Goal: Task Accomplishment & Management: Use online tool/utility

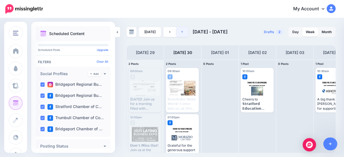
click at [182, 33] on link at bounding box center [182, 32] width 13 height 10
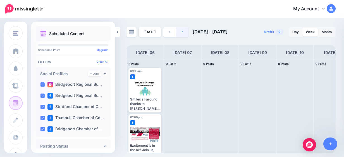
click at [182, 34] on link at bounding box center [182, 32] width 13 height 10
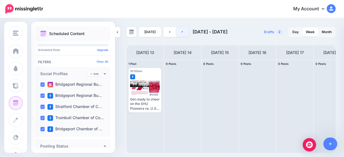
click at [182, 34] on link at bounding box center [182, 32] width 13 height 10
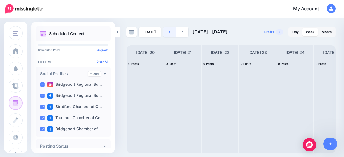
click at [169, 31] on icon at bounding box center [169, 31] width 1 height 3
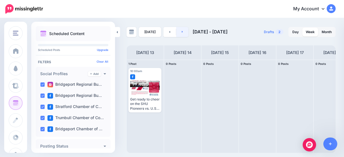
click at [179, 33] on link at bounding box center [182, 32] width 13 height 10
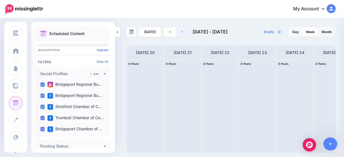
click at [179, 33] on link at bounding box center [182, 32] width 13 height 10
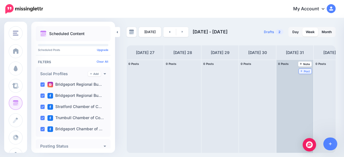
click at [301, 71] on icon at bounding box center [301, 71] width 2 height 3
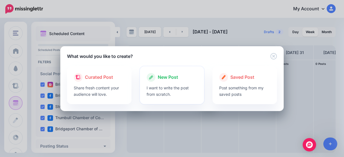
click at [174, 83] on div at bounding box center [171, 83] width 51 height 3
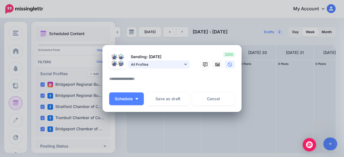
click at [173, 64] on span "All Profiles" at bounding box center [157, 65] width 52 height 6
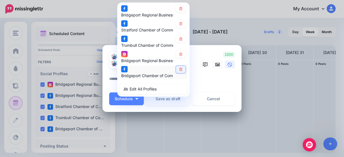
click at [176, 68] on link at bounding box center [181, 70] width 10 height 8
click at [178, 36] on link at bounding box center [181, 39] width 10 height 8
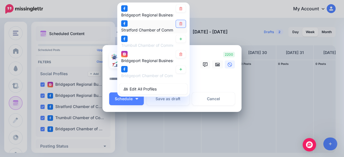
click at [178, 25] on link at bounding box center [181, 24] width 10 height 8
click at [216, 68] on link at bounding box center [217, 65] width 11 height 8
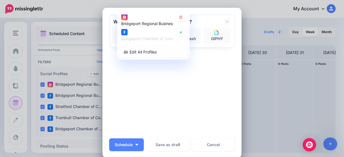
click at [149, 91] on div "Sending: [DATE] All Profiles" at bounding box center [172, 75] width 126 height 120
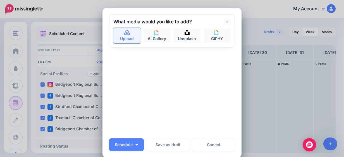
click at [127, 35] on icon at bounding box center [127, 32] width 6 height 5
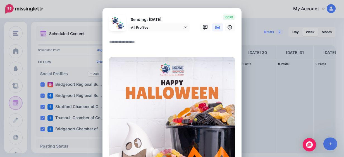
click at [131, 44] on textarea at bounding box center [173, 43] width 128 height 11
paste textarea "**********"
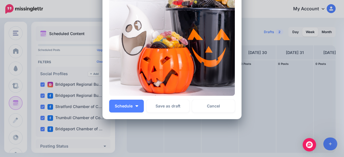
scroll to position [190, 0]
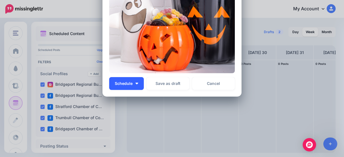
type textarea "**********"
click at [131, 84] on button "Schedule" at bounding box center [126, 83] width 35 height 13
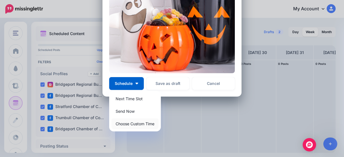
click at [149, 128] on link "Choose Custom Time" at bounding box center [134, 124] width 47 height 11
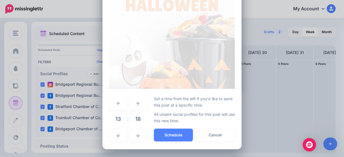
scroll to position [137, 0]
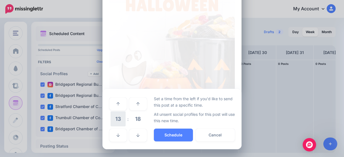
click at [117, 123] on span "13" at bounding box center [117, 119] width 15 height 15
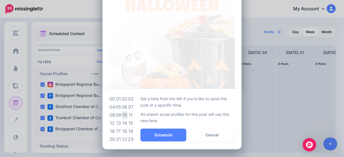
click at [122, 115] on td "10" at bounding box center [124, 115] width 6 height 8
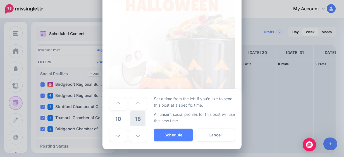
click at [130, 117] on span "18" at bounding box center [137, 119] width 15 height 15
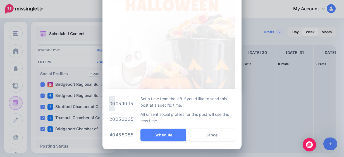
click at [109, 105] on td "00" at bounding box center [112, 104] width 6 height 16
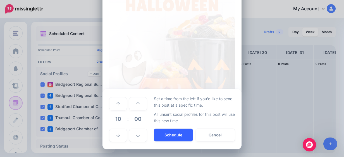
click at [187, 136] on button "Schedule" at bounding box center [173, 135] width 39 height 13
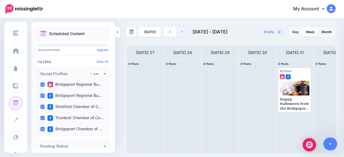
click at [185, 34] on link at bounding box center [182, 32] width 13 height 10
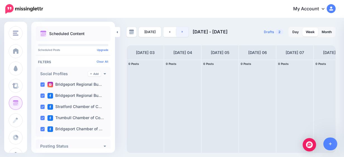
click at [185, 34] on link at bounding box center [182, 32] width 13 height 10
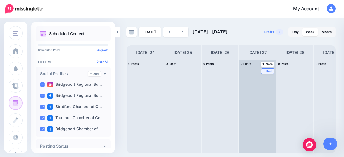
click at [271, 72] on span "Post" at bounding box center [268, 71] width 10 height 3
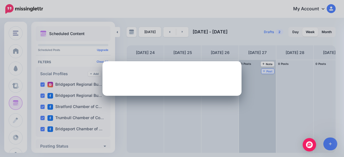
scroll to position [0, 0]
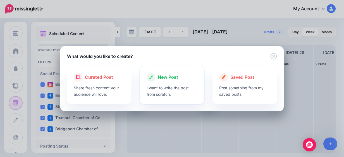
click at [167, 75] on span "New Post" at bounding box center [168, 77] width 20 height 7
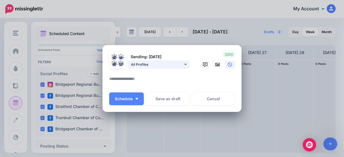
click at [181, 66] on link "All Profiles" at bounding box center [158, 65] width 61 height 8
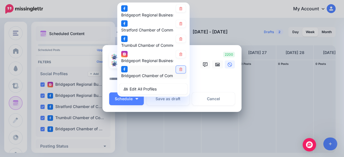
click at [179, 68] on icon at bounding box center [181, 69] width 4 height 3
click at [179, 38] on icon at bounding box center [180, 38] width 3 height 3
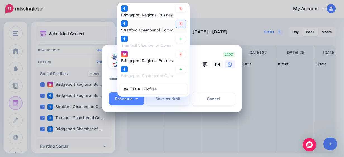
click at [179, 22] on icon at bounding box center [181, 23] width 4 height 3
click at [210, 87] on div at bounding box center [172, 82] width 126 height 13
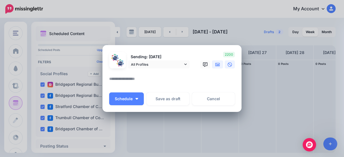
click at [212, 66] on link at bounding box center [217, 65] width 11 height 8
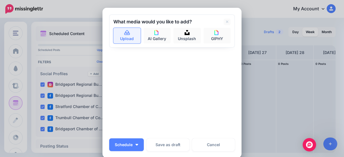
click at [127, 33] on icon at bounding box center [127, 32] width 6 height 5
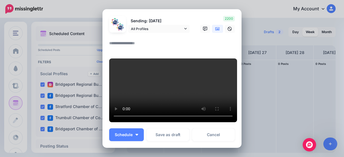
click at [135, 42] on textarea at bounding box center [173, 45] width 128 height 11
paste textarea "**********"
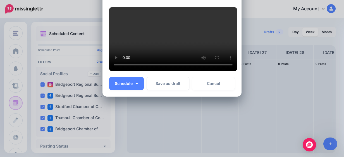
scroll to position [262, 0]
type textarea "**********"
click at [127, 85] on span "Schedule" at bounding box center [124, 84] width 18 height 4
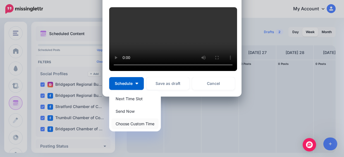
click at [138, 123] on link "Choose Custom Time" at bounding box center [134, 124] width 47 height 11
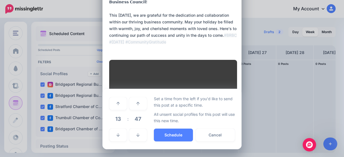
scroll to position [210, 0]
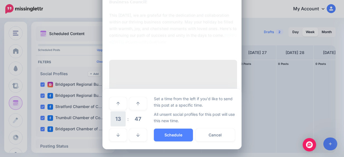
click at [117, 124] on span "13" at bounding box center [117, 119] width 15 height 15
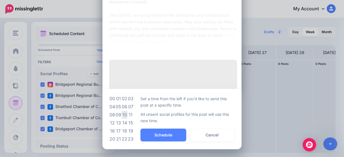
click at [123, 115] on td "10" at bounding box center [124, 115] width 6 height 8
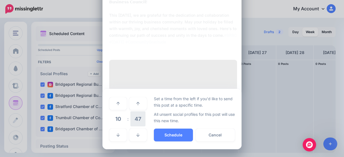
click at [138, 120] on span "47" at bounding box center [137, 119] width 15 height 15
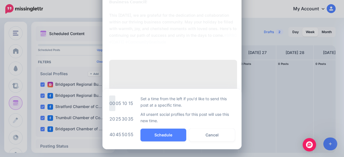
click at [109, 102] on td "00" at bounding box center [112, 104] width 6 height 16
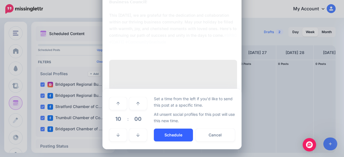
click at [178, 135] on button "Schedule" at bounding box center [173, 135] width 39 height 13
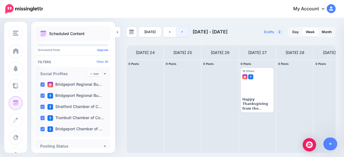
click at [182, 33] on link at bounding box center [182, 32] width 13 height 10
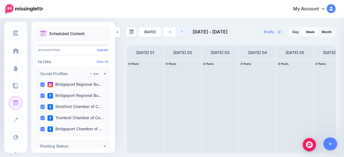
click at [182, 33] on link at bounding box center [182, 32] width 13 height 10
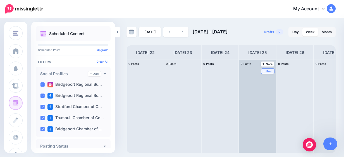
click at [271, 71] on span "Post" at bounding box center [268, 71] width 10 height 3
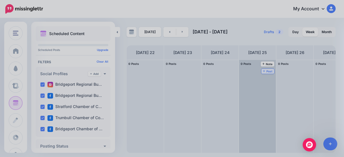
scroll to position [0, 0]
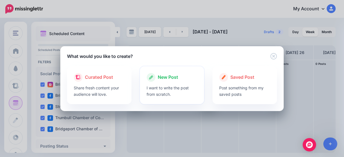
click at [168, 72] on div "New Post I want to write the post from scratch." at bounding box center [172, 85] width 64 height 38
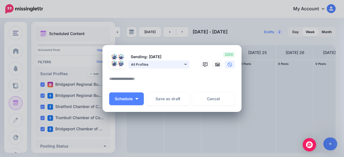
click at [186, 66] on link "All Profiles" at bounding box center [158, 65] width 61 height 8
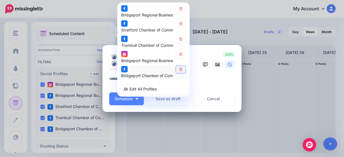
click at [179, 69] on icon at bounding box center [180, 69] width 3 height 3
click at [179, 39] on icon at bounding box center [181, 38] width 4 height 3
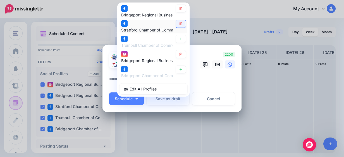
click at [180, 24] on icon at bounding box center [181, 23] width 4 height 3
click at [214, 78] on textarea at bounding box center [173, 81] width 128 height 11
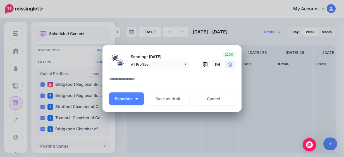
paste textarea "**********"
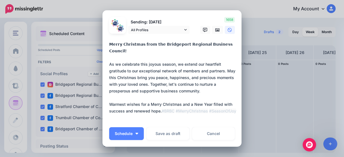
type textarea "**********"
click at [213, 26] on link at bounding box center [217, 30] width 11 height 8
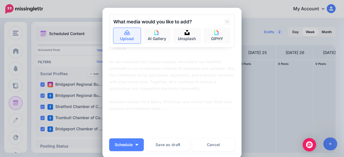
click at [118, 40] on link "Upload" at bounding box center [126, 36] width 27 height 16
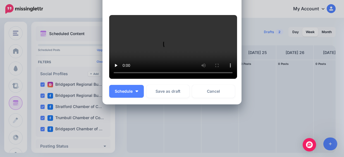
scroll to position [223, 0]
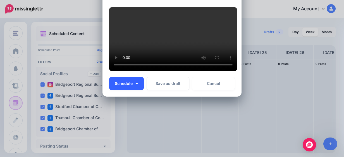
click at [137, 90] on button "Schedule" at bounding box center [126, 83] width 35 height 13
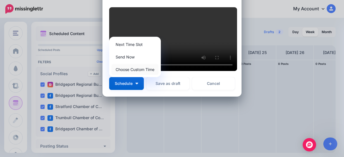
click at [141, 75] on link "Choose Custom Time" at bounding box center [134, 69] width 47 height 11
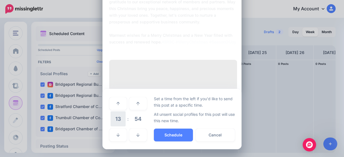
click at [114, 124] on span "13" at bounding box center [117, 119] width 15 height 15
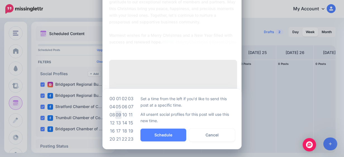
click at [117, 119] on td "09" at bounding box center [118, 115] width 6 height 8
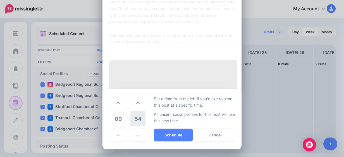
click at [130, 122] on span "54" at bounding box center [137, 119] width 15 height 15
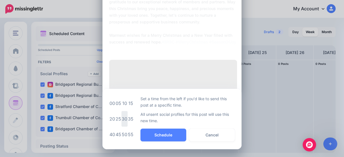
click at [123, 126] on td "30" at bounding box center [124, 119] width 6 height 16
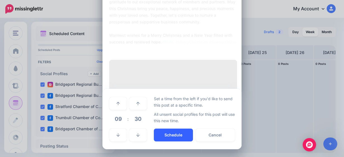
click at [163, 142] on button "Schedule" at bounding box center [173, 135] width 39 height 13
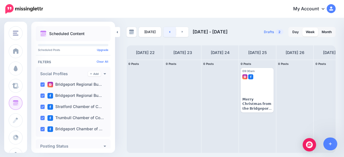
click at [167, 28] on link at bounding box center [169, 32] width 13 height 10
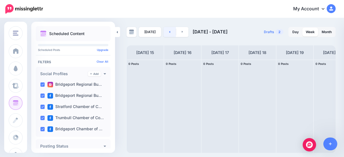
click at [167, 28] on link at bounding box center [169, 32] width 13 height 10
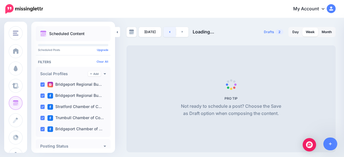
click at [167, 28] on link at bounding box center [169, 32] width 13 height 10
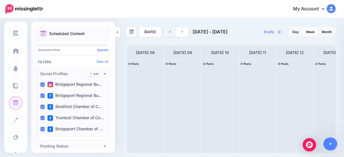
click at [167, 28] on link at bounding box center [169, 32] width 13 height 10
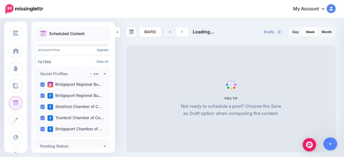
click at [167, 28] on link at bounding box center [169, 32] width 13 height 10
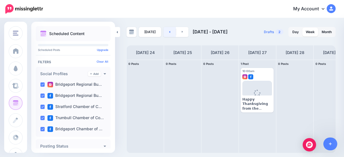
click at [167, 28] on link at bounding box center [169, 32] width 13 height 10
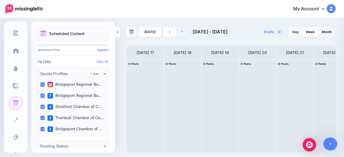
click at [182, 34] on link at bounding box center [182, 32] width 13 height 10
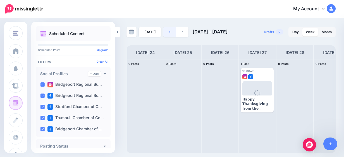
click at [167, 30] on link at bounding box center [169, 32] width 13 height 10
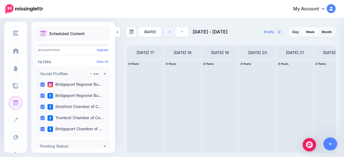
click at [166, 31] on link at bounding box center [169, 32] width 13 height 10
click at [165, 30] on link at bounding box center [169, 32] width 13 height 10
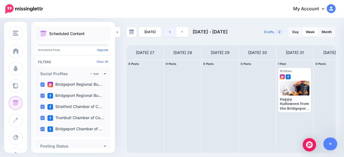
click at [165, 30] on link at bounding box center [169, 32] width 13 height 10
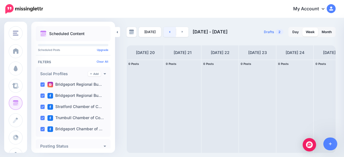
click at [165, 30] on link at bounding box center [169, 32] width 13 height 10
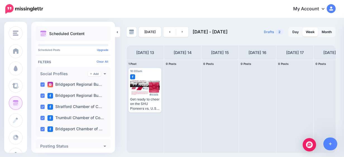
drag, startPoint x: 151, startPoint y: 23, endPoint x: 178, endPoint y: 8, distance: 30.8
click at [178, 8] on div "My Account Dashboard My Account Billing Facebook Community Help Center Logout" at bounding box center [192, 9] width 285 height 14
click at [172, 31] on link at bounding box center [169, 32] width 13 height 10
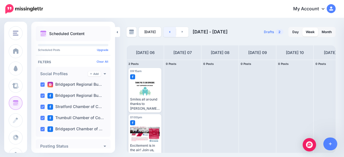
click at [172, 31] on link at bounding box center [169, 32] width 13 height 10
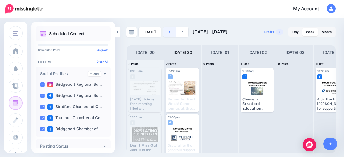
click at [172, 33] on link at bounding box center [169, 32] width 13 height 10
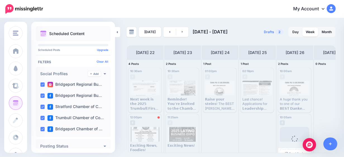
click at [291, 135] on span "Loading" at bounding box center [294, 143] width 30 height 32
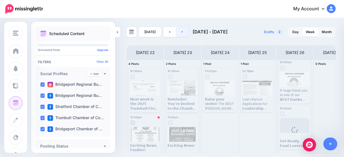
click at [184, 36] on link at bounding box center [182, 32] width 13 height 10
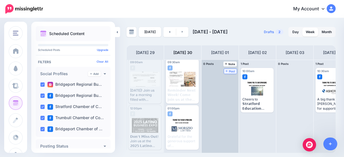
click at [228, 71] on span "Post" at bounding box center [230, 71] width 10 height 3
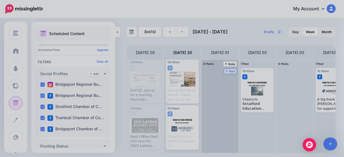
scroll to position [0, 0]
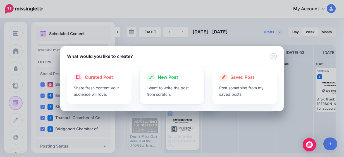
click at [184, 83] on div at bounding box center [171, 83] width 51 height 3
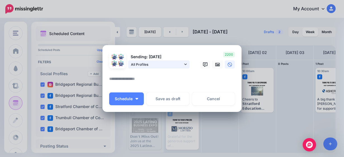
click at [175, 64] on span "All Profiles" at bounding box center [157, 65] width 52 height 6
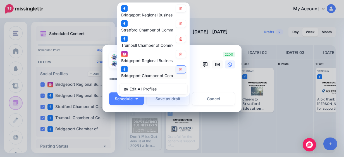
click at [176, 73] on link at bounding box center [181, 70] width 10 height 8
click at [178, 56] on link at bounding box center [181, 54] width 10 height 8
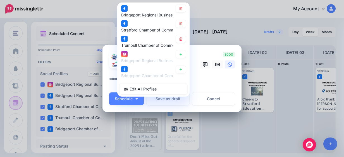
click at [178, 56] on link at bounding box center [181, 54] width 10 height 8
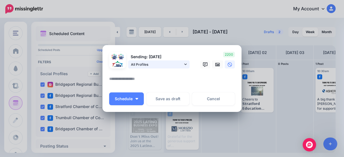
click at [175, 64] on span "All Profiles" at bounding box center [157, 65] width 52 height 6
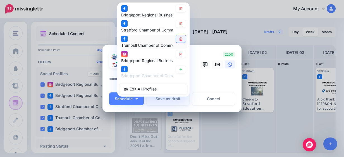
click at [178, 41] on link at bounding box center [181, 39] width 10 height 8
click at [179, 26] on link at bounding box center [181, 24] width 10 height 8
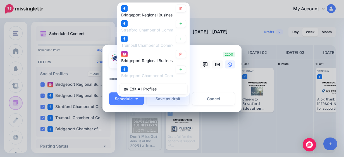
click at [204, 78] on textarea at bounding box center [173, 81] width 128 height 11
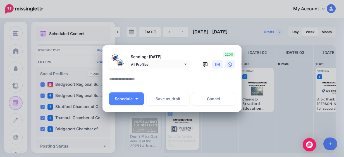
click at [216, 65] on icon at bounding box center [217, 64] width 4 height 3
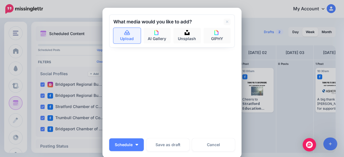
click at [129, 38] on link "Upload" at bounding box center [126, 36] width 27 height 16
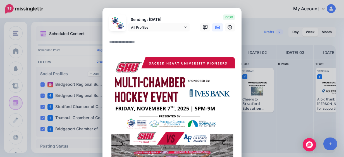
click at [161, 41] on textarea at bounding box center [173, 43] width 128 height 11
paste textarea "**********"
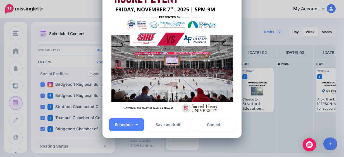
scroll to position [190, 0]
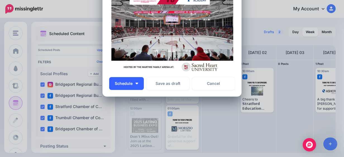
type textarea "**********"
click at [133, 85] on button "Schedule" at bounding box center [126, 83] width 35 height 13
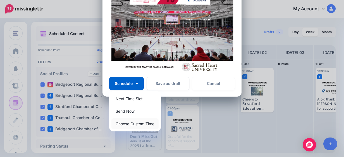
click at [124, 123] on link "Choose Custom Time" at bounding box center [134, 124] width 47 height 11
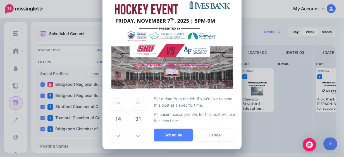
scroll to position [137, 0]
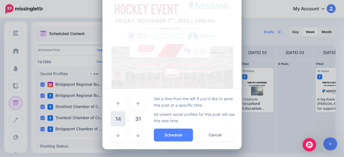
click at [118, 120] on span "14" at bounding box center [117, 119] width 15 height 15
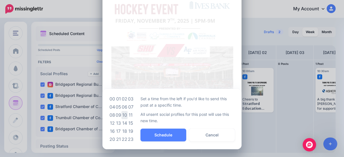
click at [121, 116] on td "10" at bounding box center [124, 115] width 6 height 8
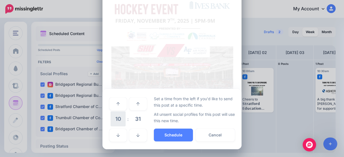
click at [114, 119] on span "10" at bounding box center [117, 119] width 15 height 15
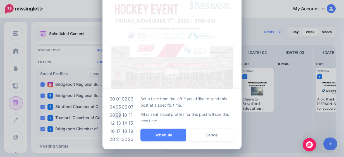
click at [117, 112] on td "09" at bounding box center [118, 115] width 6 height 8
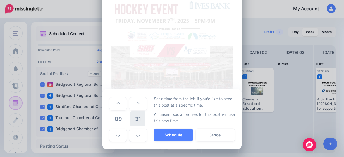
click at [131, 118] on span "31" at bounding box center [137, 119] width 15 height 15
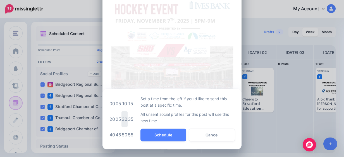
click at [124, 117] on td "30" at bounding box center [124, 120] width 6 height 16
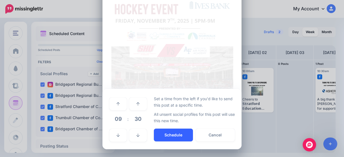
click at [161, 133] on button "Schedule" at bounding box center [173, 135] width 39 height 13
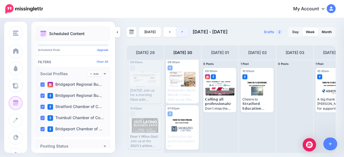
click at [182, 31] on icon at bounding box center [182, 31] width 1 height 3
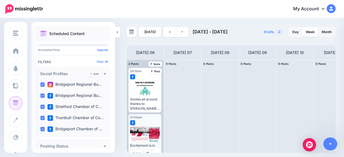
click at [147, 140] on div at bounding box center [145, 134] width 30 height 15
click at [140, 151] on link "Edit" at bounding box center [136, 153] width 13 height 7
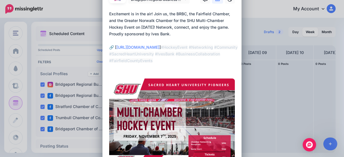
scroll to position [0, 0]
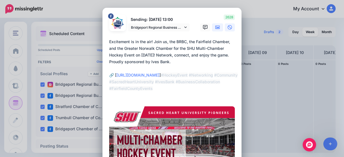
click at [227, 26] on icon at bounding box center [229, 27] width 4 height 4
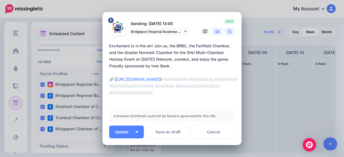
click at [215, 31] on icon at bounding box center [217, 32] width 4 height 4
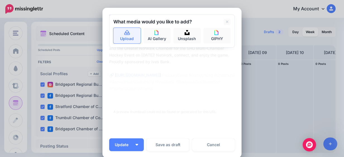
click at [129, 38] on link "Upload" at bounding box center [126, 36] width 27 height 16
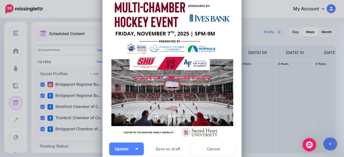
scroll to position [167, 0]
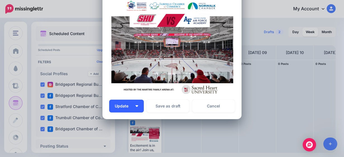
click at [131, 105] on button "Update" at bounding box center [126, 106] width 35 height 13
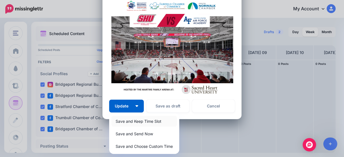
click at [147, 121] on link "Save and Keep Time Slot" at bounding box center [144, 121] width 66 height 11
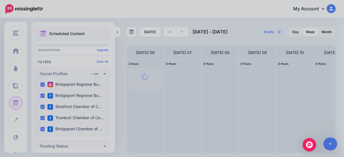
scroll to position [0, 0]
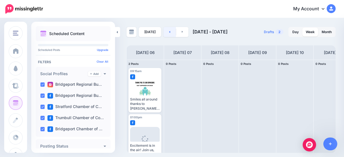
click at [172, 33] on link at bounding box center [169, 32] width 13 height 10
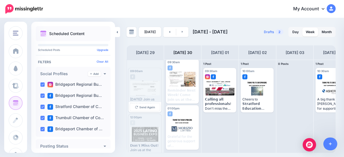
scroll to position [9, 0]
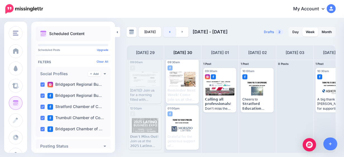
click at [166, 32] on link at bounding box center [169, 32] width 13 height 10
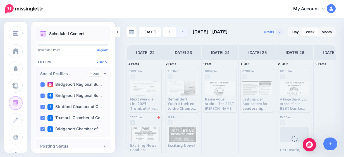
click at [184, 29] on link at bounding box center [182, 32] width 13 height 10
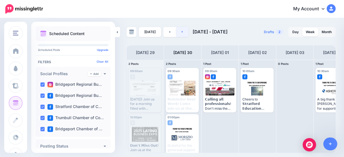
click at [184, 29] on link at bounding box center [182, 32] width 13 height 10
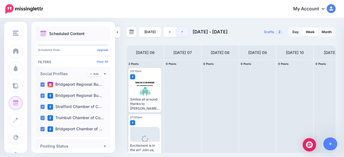
click at [184, 29] on link at bounding box center [182, 32] width 13 height 10
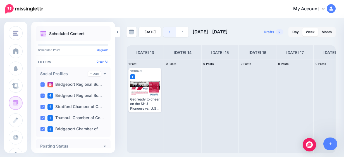
click at [165, 33] on link at bounding box center [169, 32] width 13 height 10
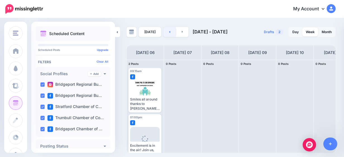
click at [165, 33] on link at bounding box center [169, 32] width 13 height 10
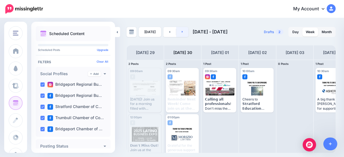
click at [177, 31] on link at bounding box center [182, 32] width 13 height 10
